Goal: Navigation & Orientation: Find specific page/section

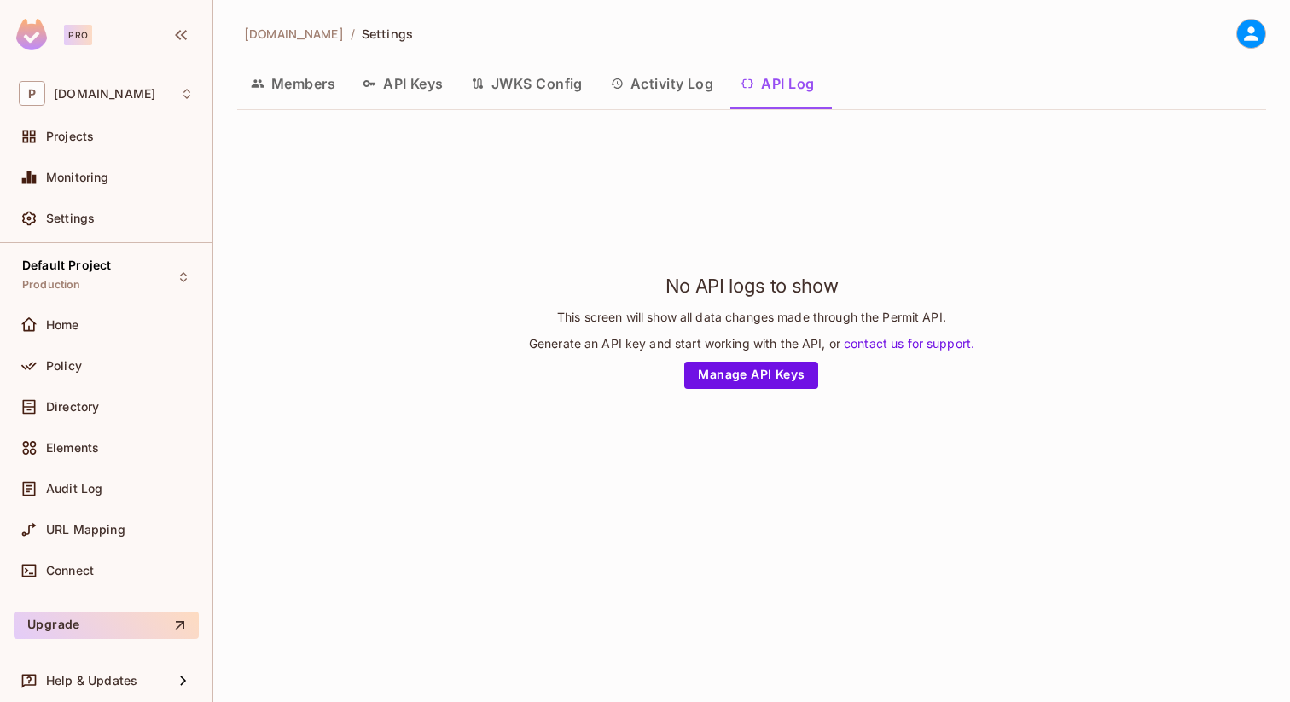
click at [681, 81] on button "Activity Log" at bounding box center [661, 83] width 131 height 43
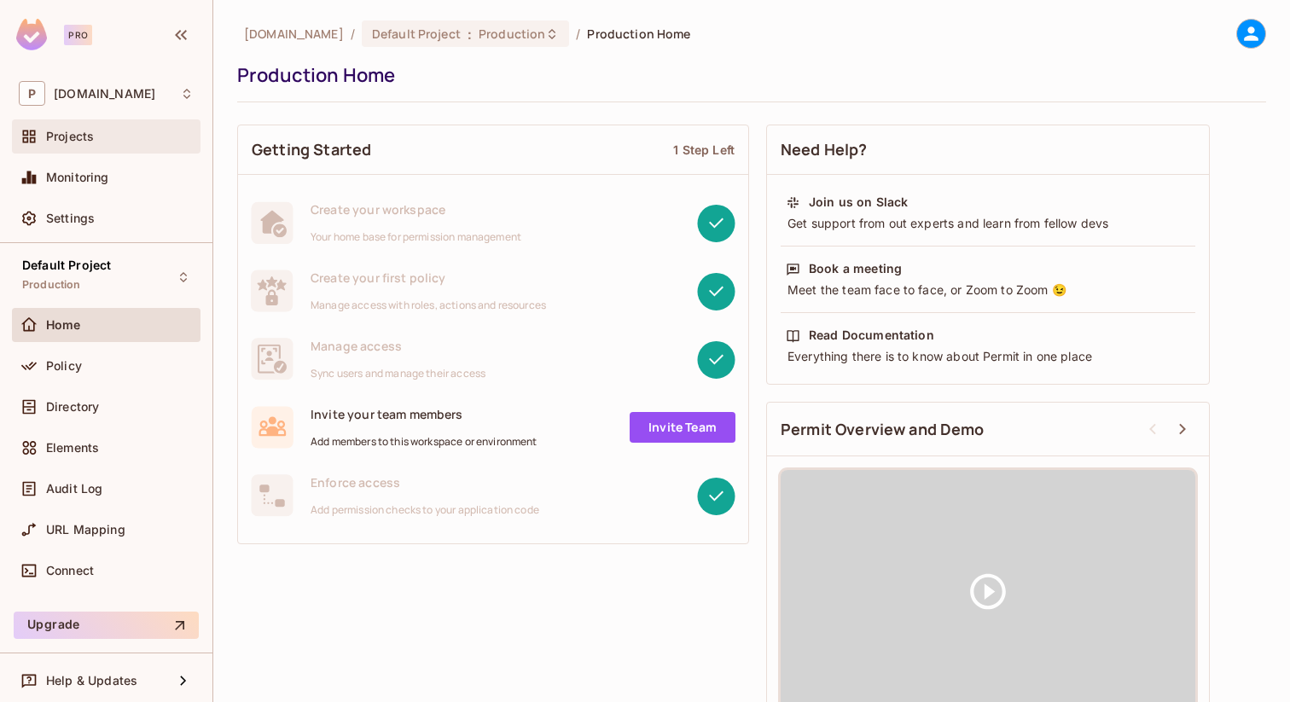
click at [55, 137] on span "Projects" at bounding box center [70, 137] width 48 height 14
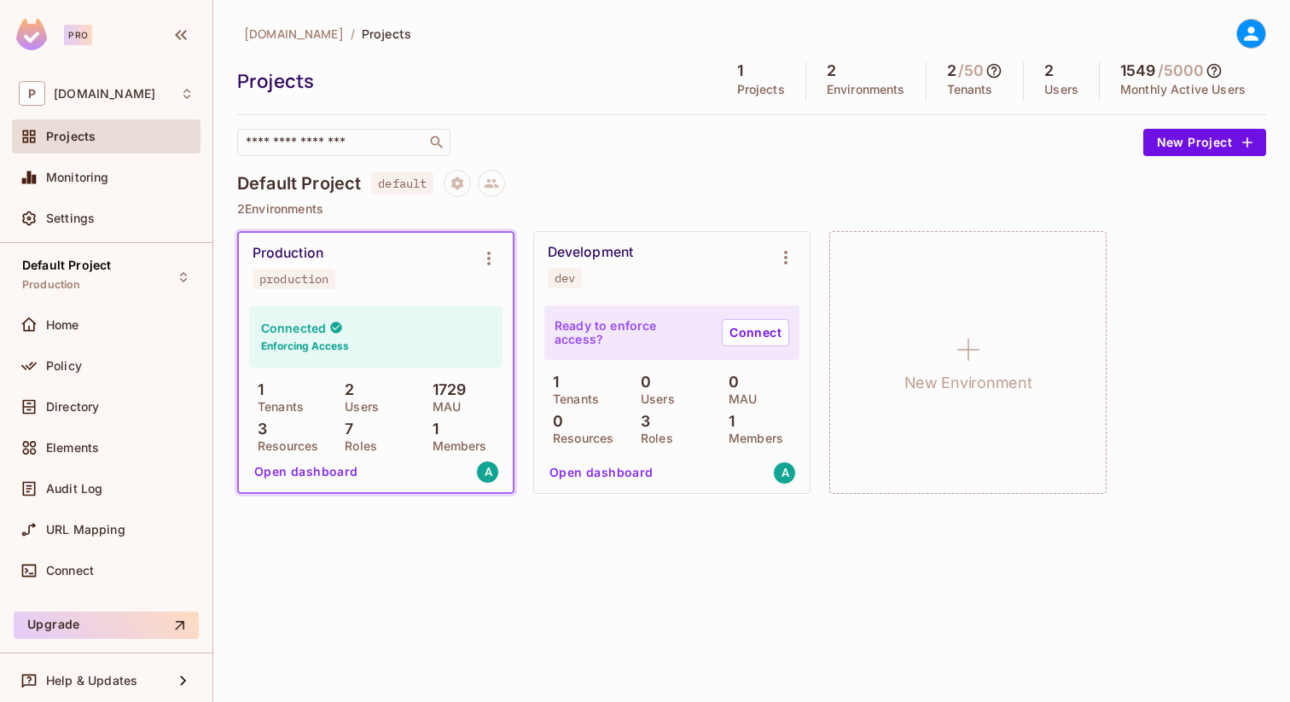
click at [688, 190] on div "Default Project default" at bounding box center [751, 183] width 1029 height 27
click at [102, 362] on div "Policy" at bounding box center [120, 366] width 148 height 14
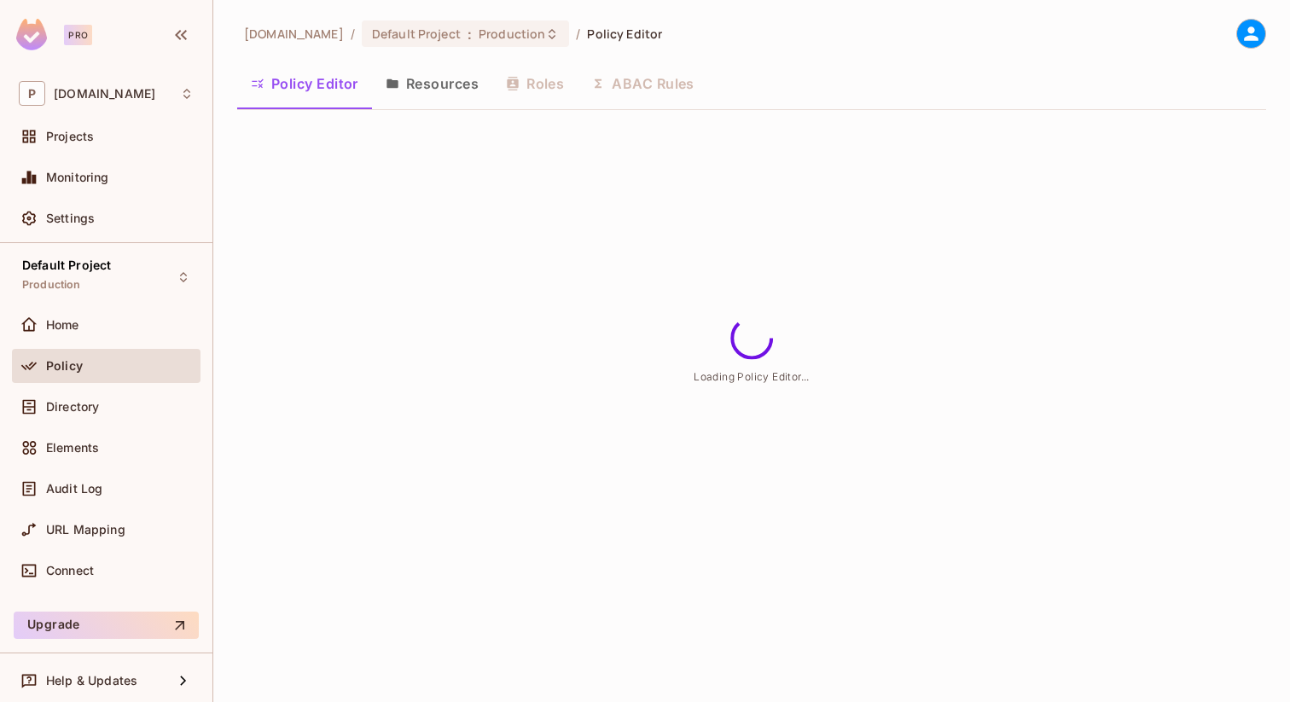
click at [410, 90] on button "Resources" at bounding box center [432, 83] width 120 height 43
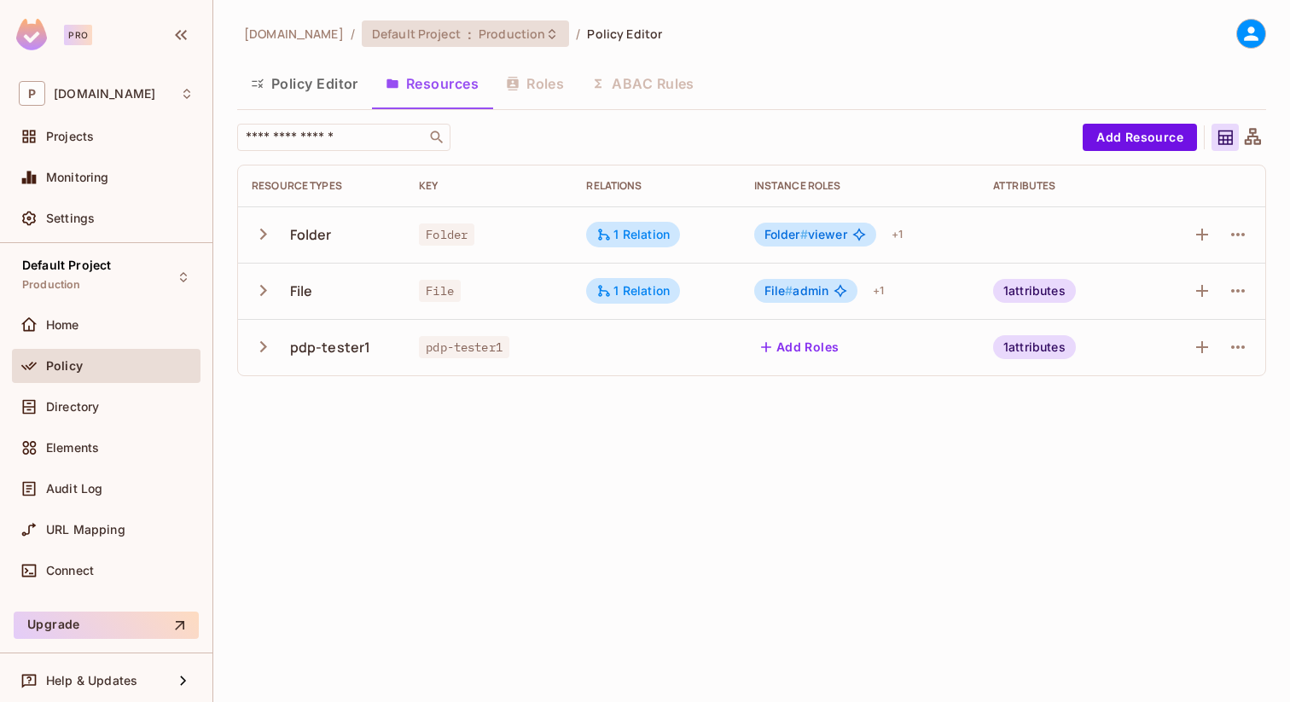
click at [479, 35] on span "Production" at bounding box center [512, 34] width 67 height 16
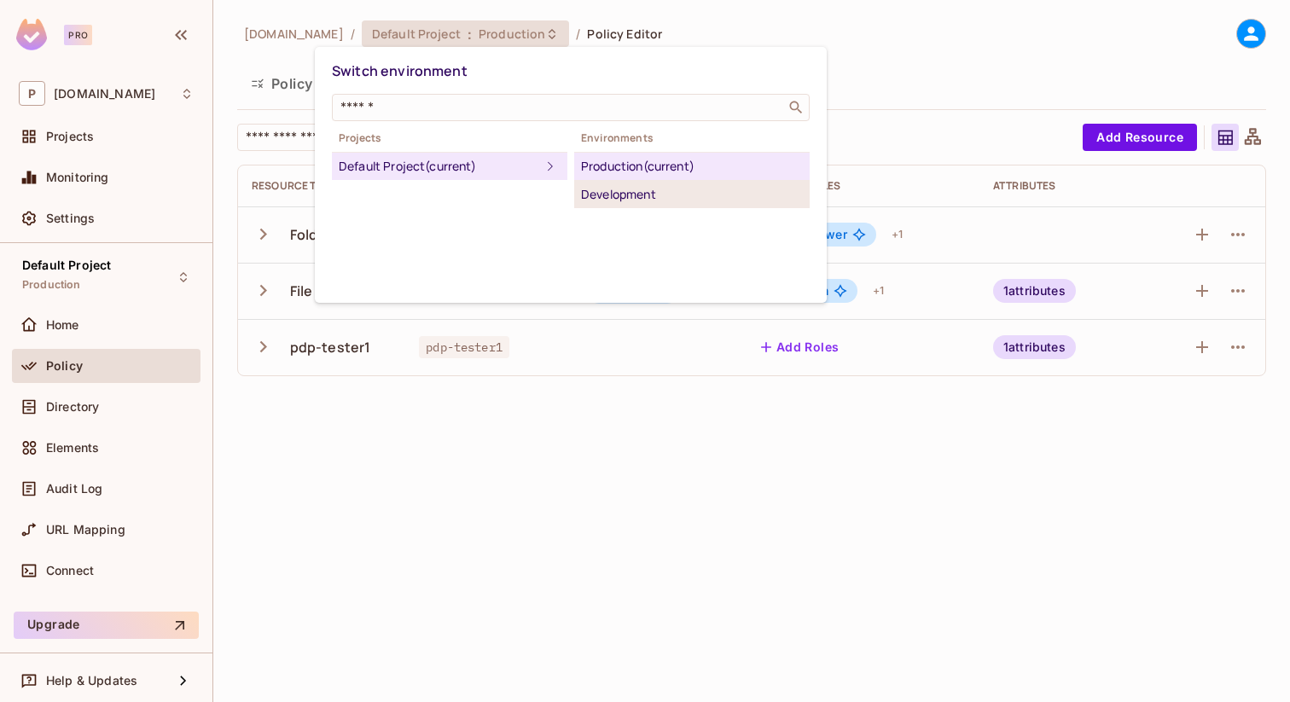
click at [621, 199] on div "Development" at bounding box center [692, 194] width 222 height 20
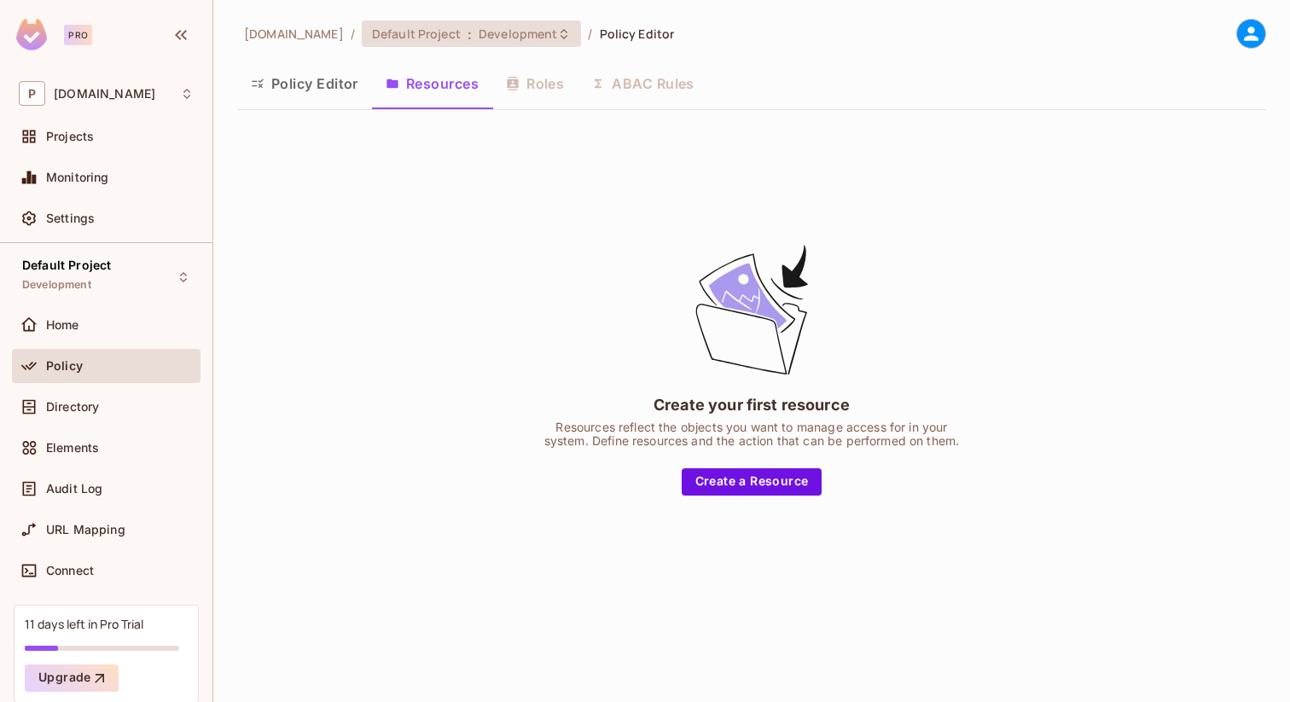
click at [447, 43] on div "Default Project : Development" at bounding box center [472, 33] width 220 height 26
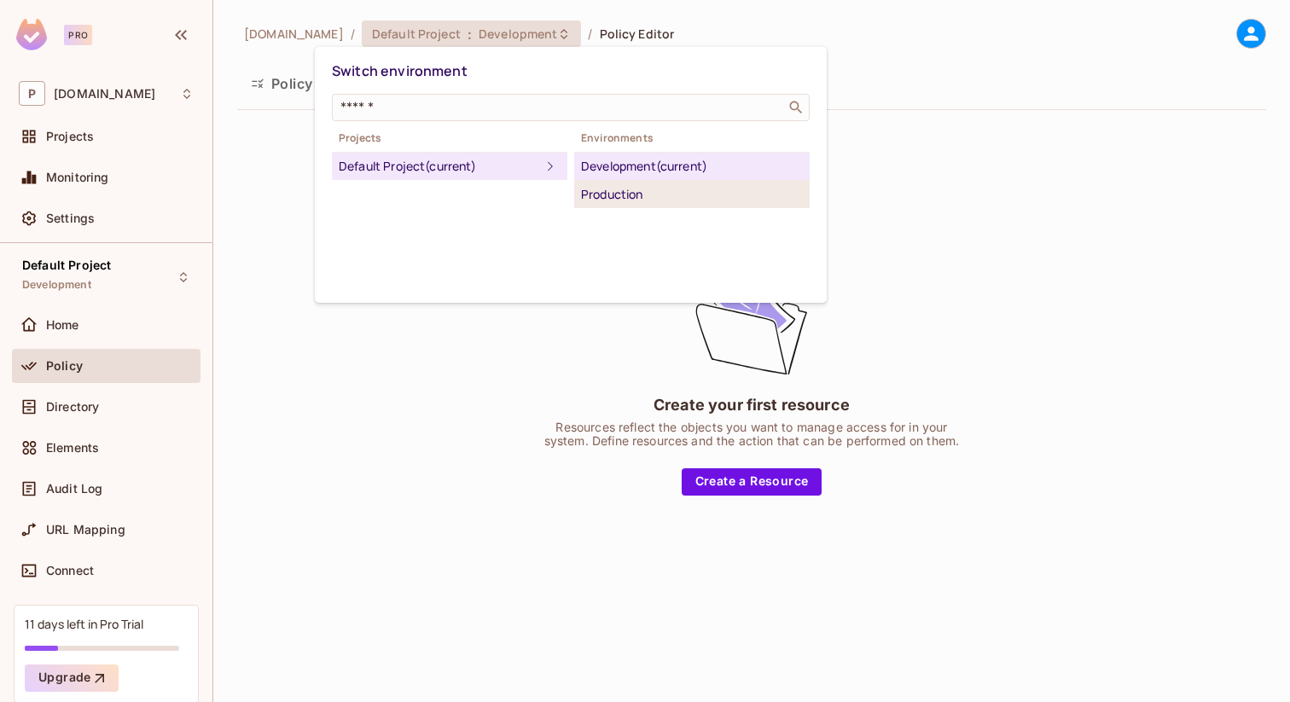
click at [595, 189] on div "Production" at bounding box center [692, 194] width 222 height 20
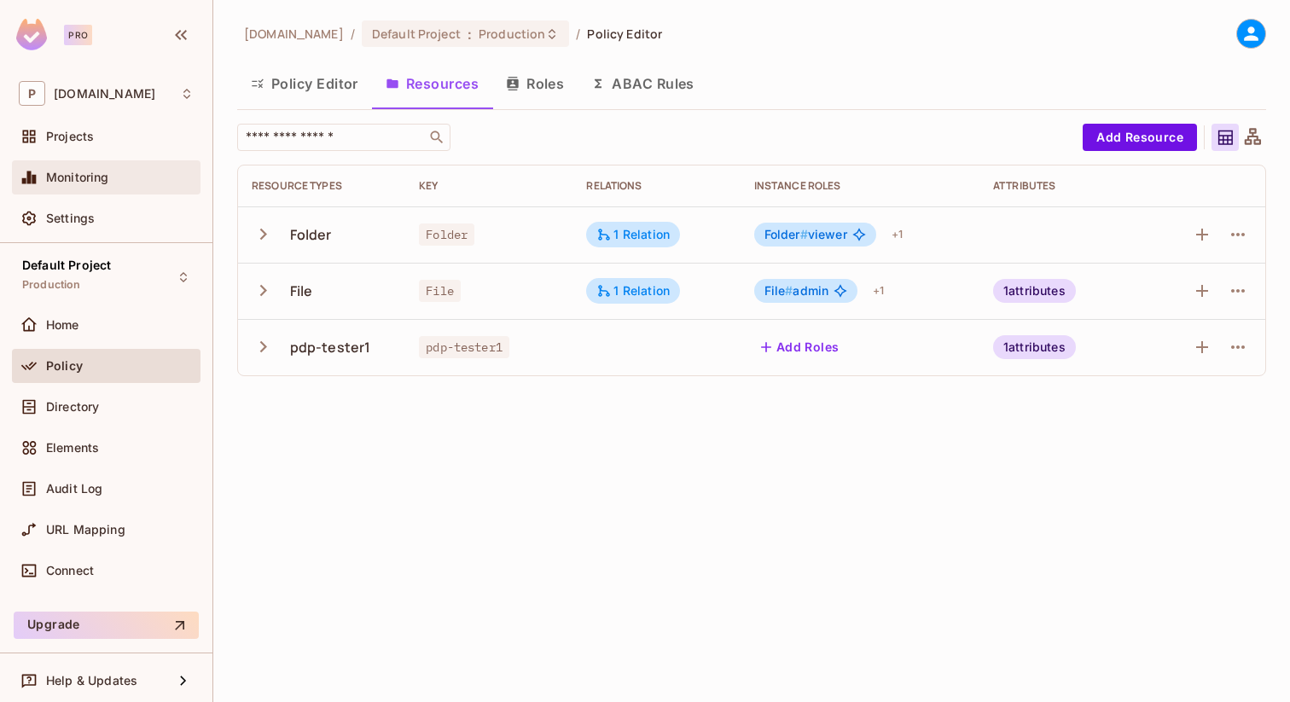
click at [49, 179] on span "Monitoring" at bounding box center [77, 178] width 63 height 14
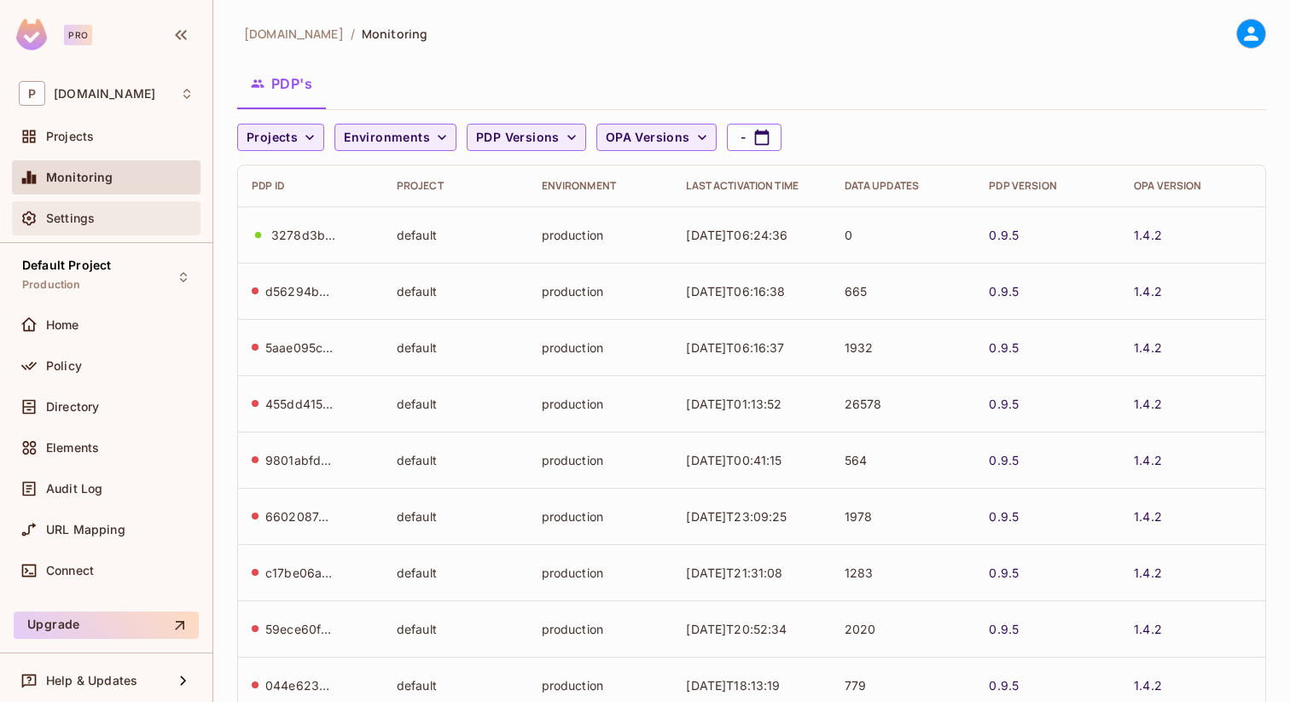
click at [97, 214] on div "Settings" at bounding box center [120, 219] width 148 height 14
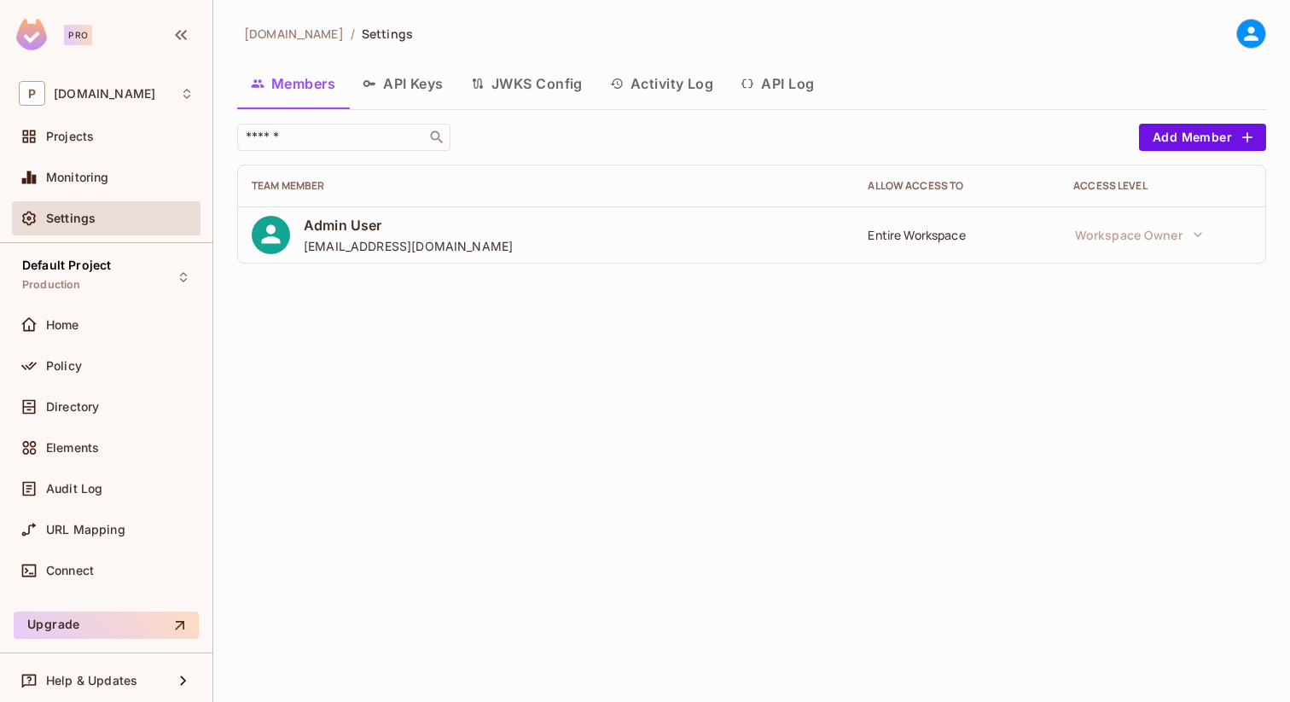
click at [394, 90] on button "API Keys" at bounding box center [403, 83] width 108 height 43
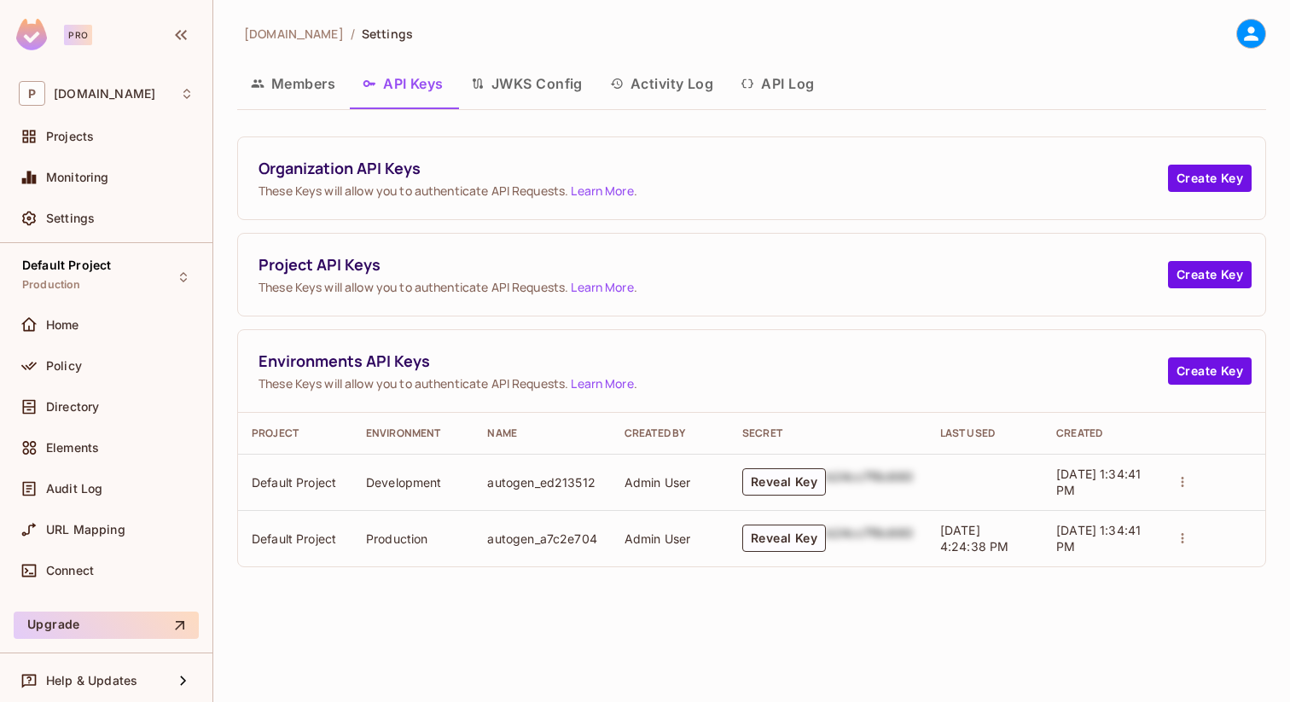
click at [500, 84] on button "JWKS Config" at bounding box center [526, 83] width 139 height 43
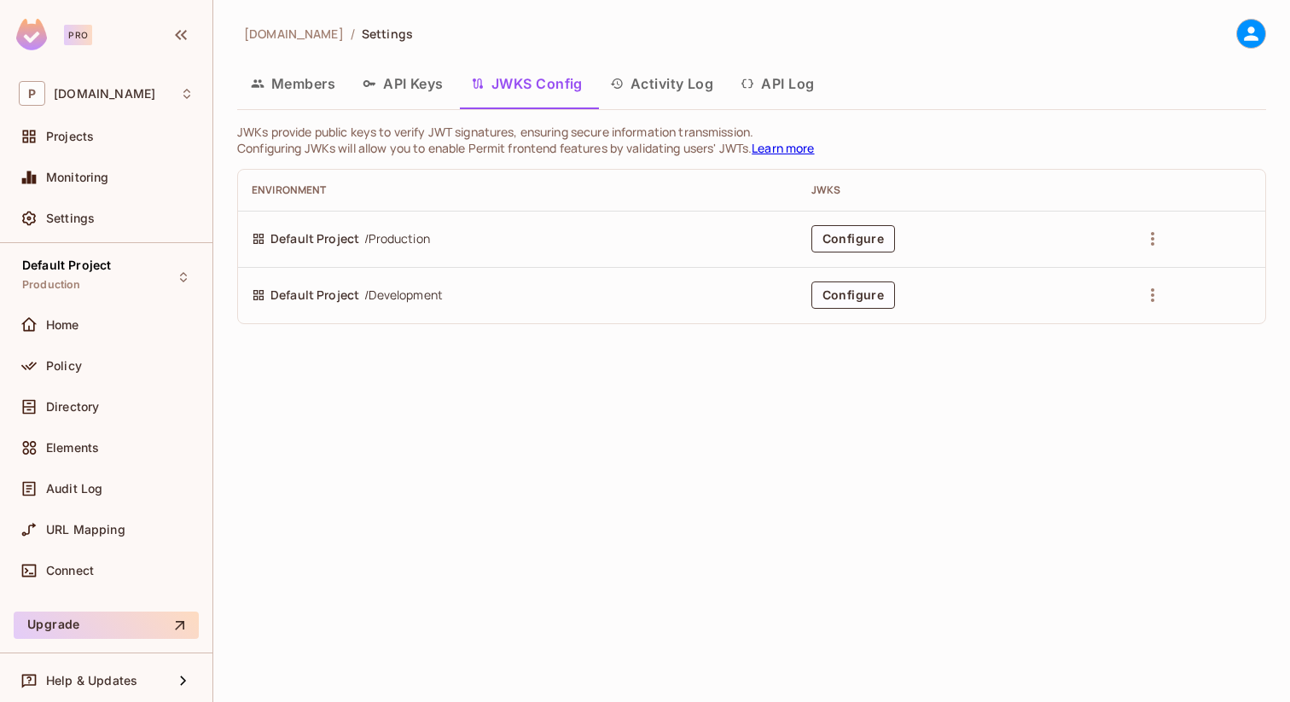
click at [652, 82] on button "Activity Log" at bounding box center [661, 83] width 131 height 43
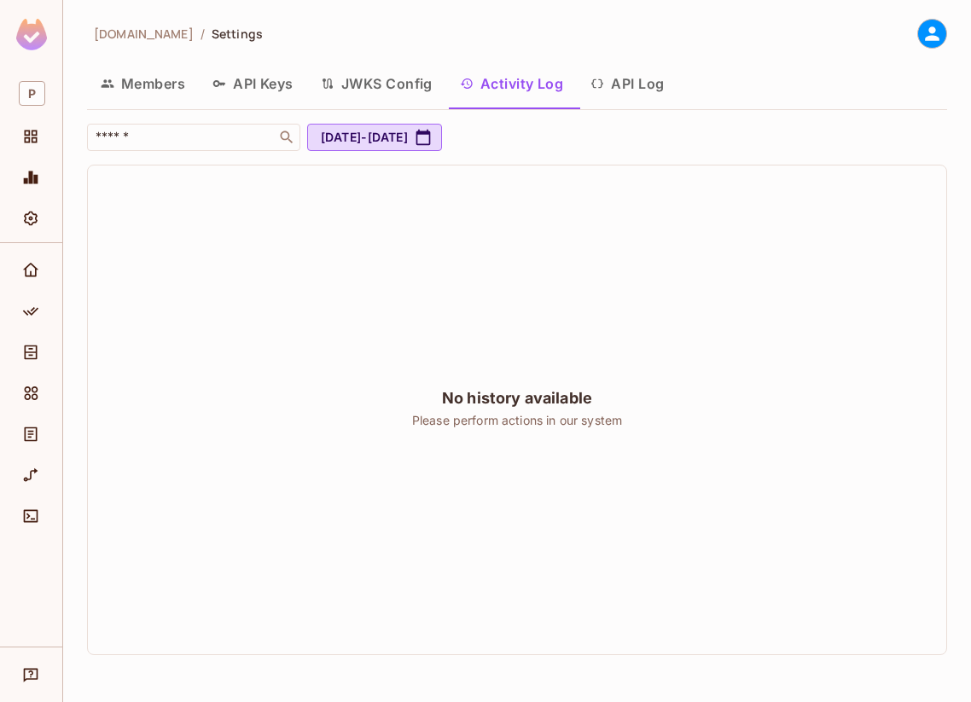
click at [207, 74] on button "API Log" at bounding box center [627, 83] width 101 height 43
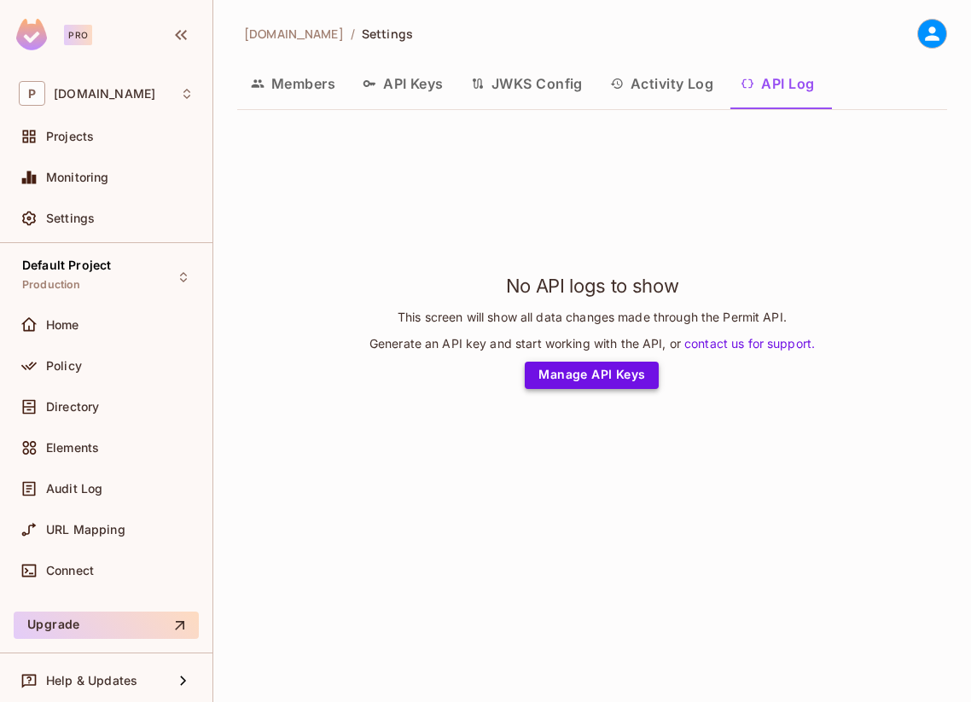
click at [586, 389] on link "Manage API Keys" at bounding box center [592, 375] width 134 height 27
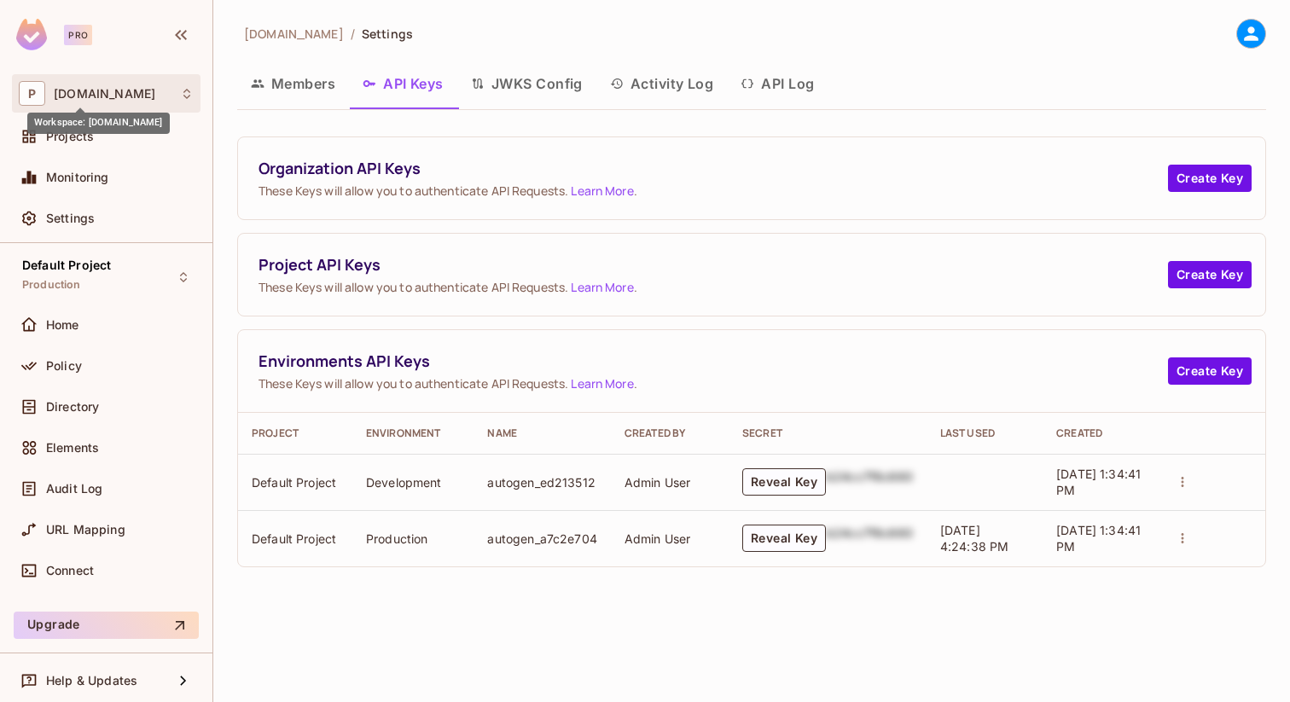
click at [86, 92] on span "[DOMAIN_NAME]" at bounding box center [105, 94] width 102 height 14
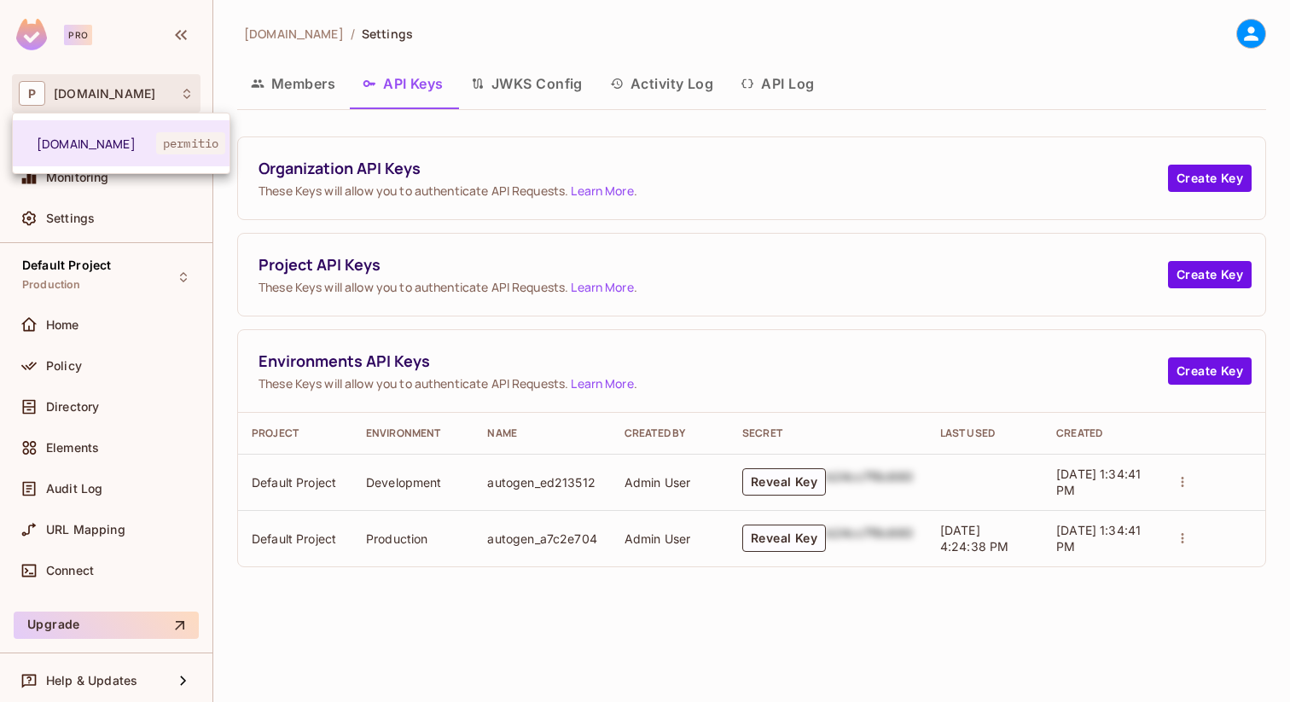
click at [161, 58] on div at bounding box center [645, 351] width 1290 height 702
